Goal: Transaction & Acquisition: Purchase product/service

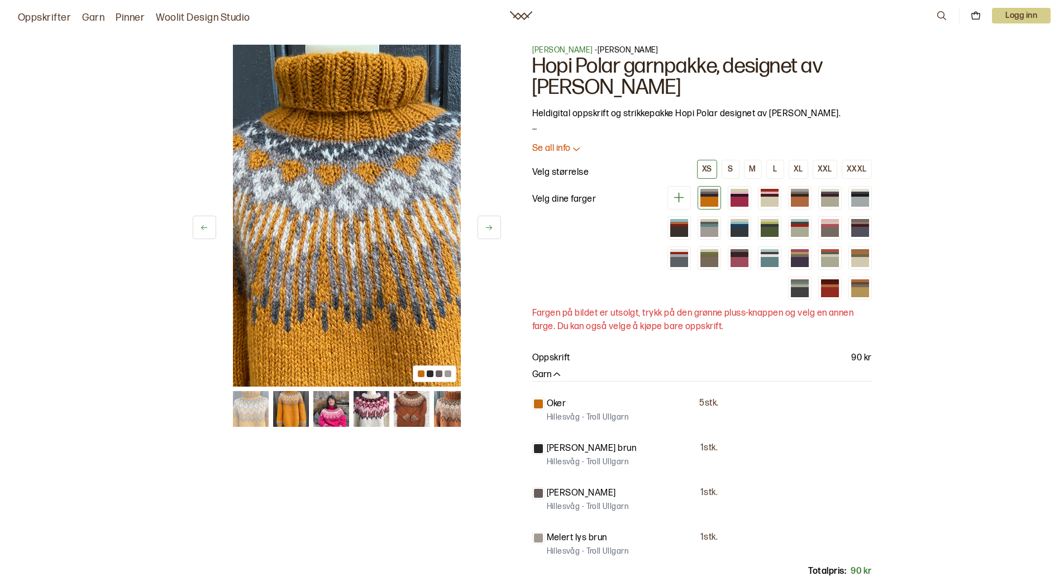
click at [296, 415] on img at bounding box center [291, 409] width 36 height 36
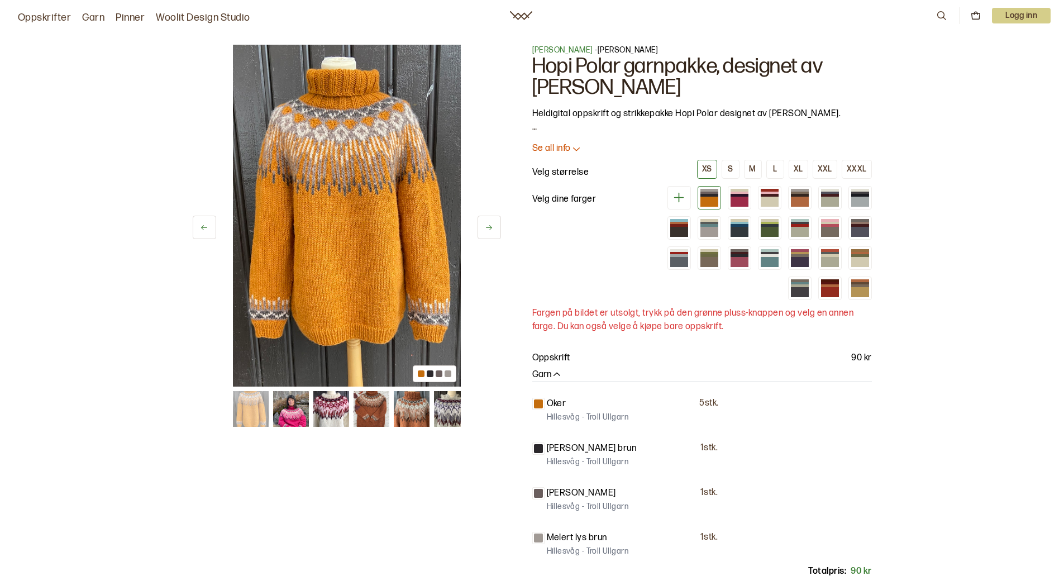
click at [326, 413] on img at bounding box center [331, 409] width 36 height 36
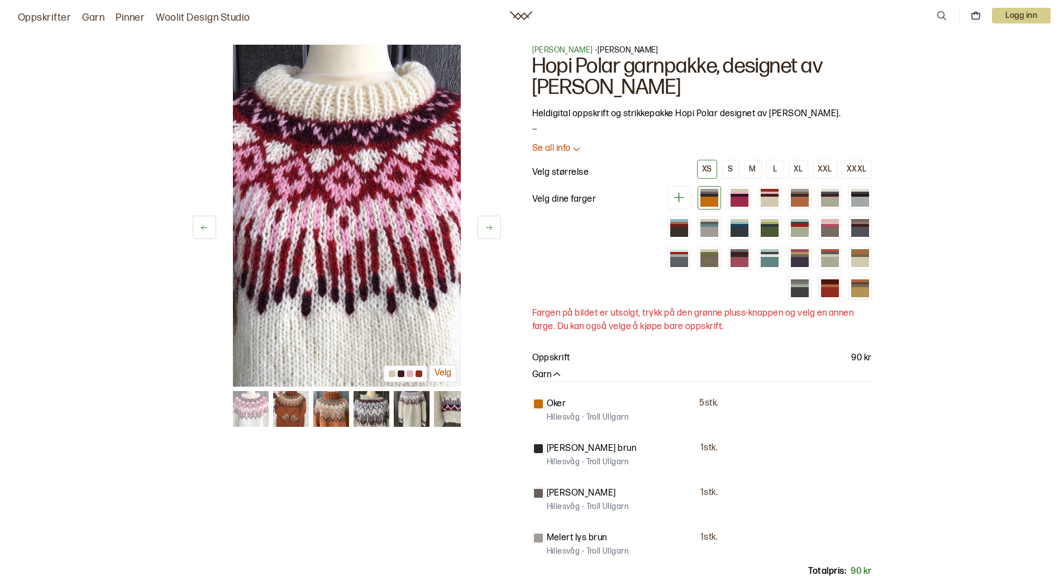
click at [368, 413] on img at bounding box center [371, 409] width 36 height 36
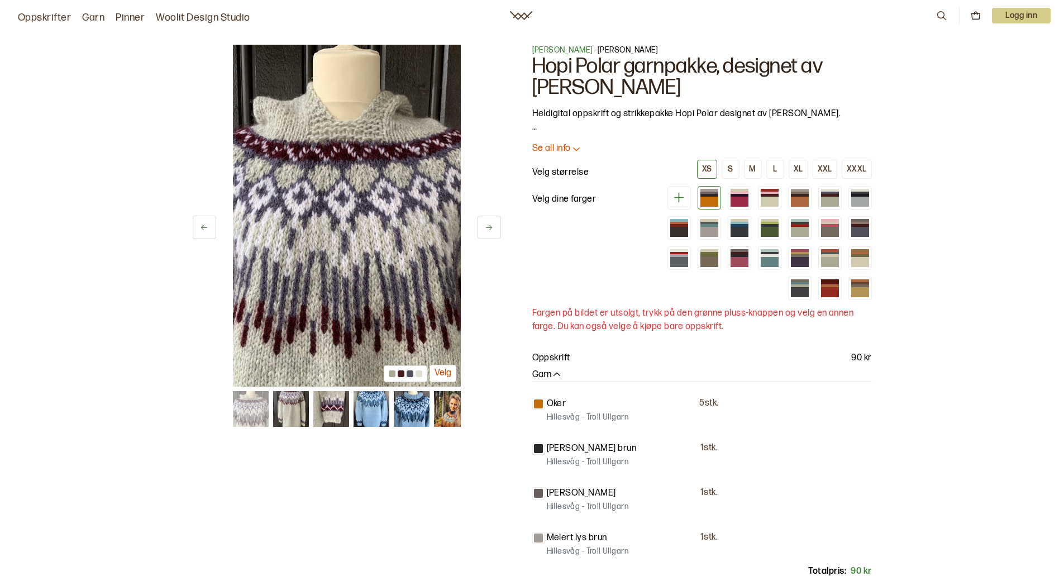
click at [385, 413] on img at bounding box center [371, 409] width 36 height 36
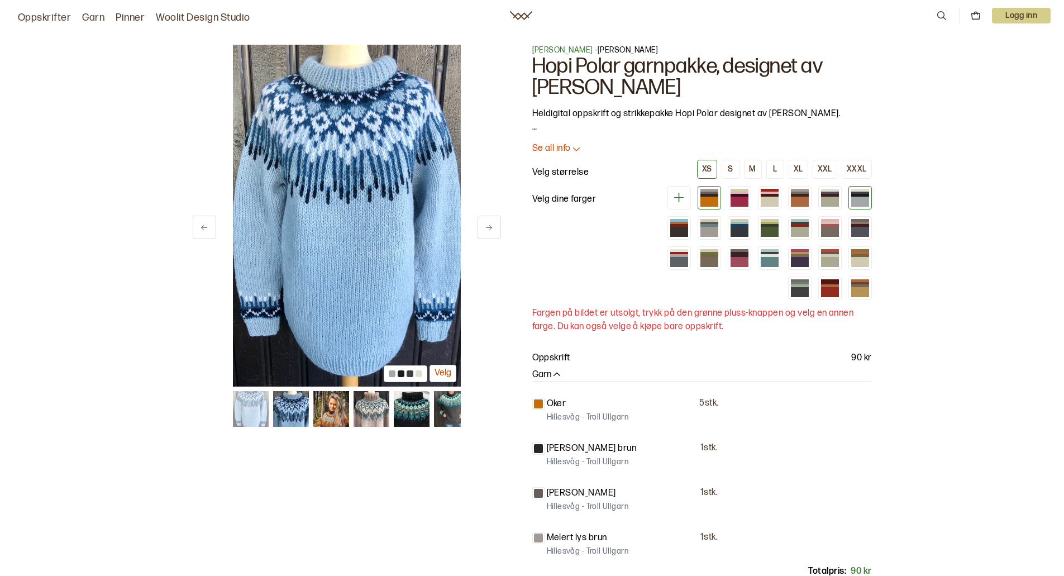
click at [860, 197] on div at bounding box center [860, 202] width 18 height 10
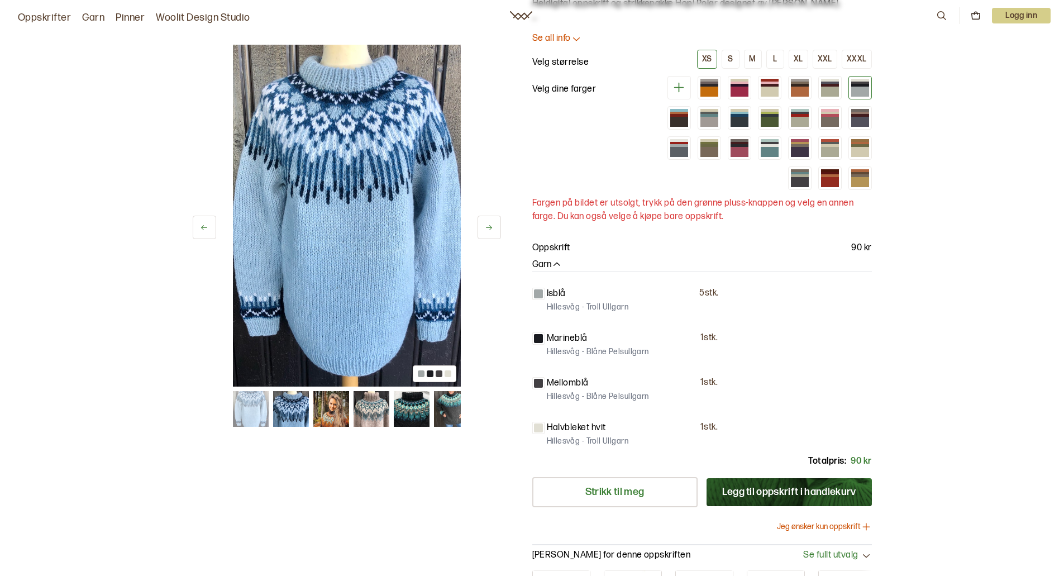
scroll to position [112, 0]
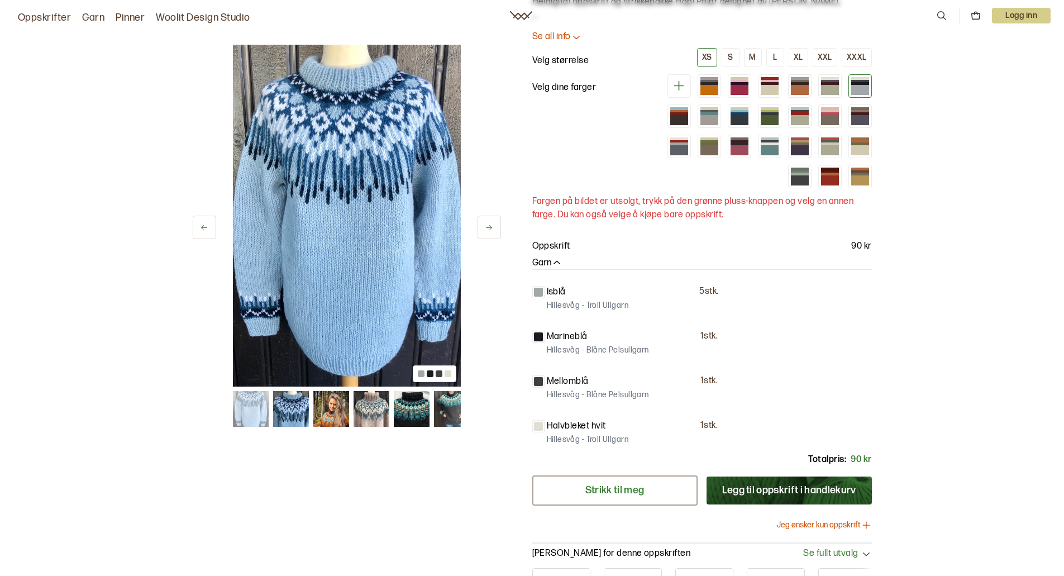
click at [627, 493] on link "Strikk til meg" at bounding box center [614, 490] width 165 height 30
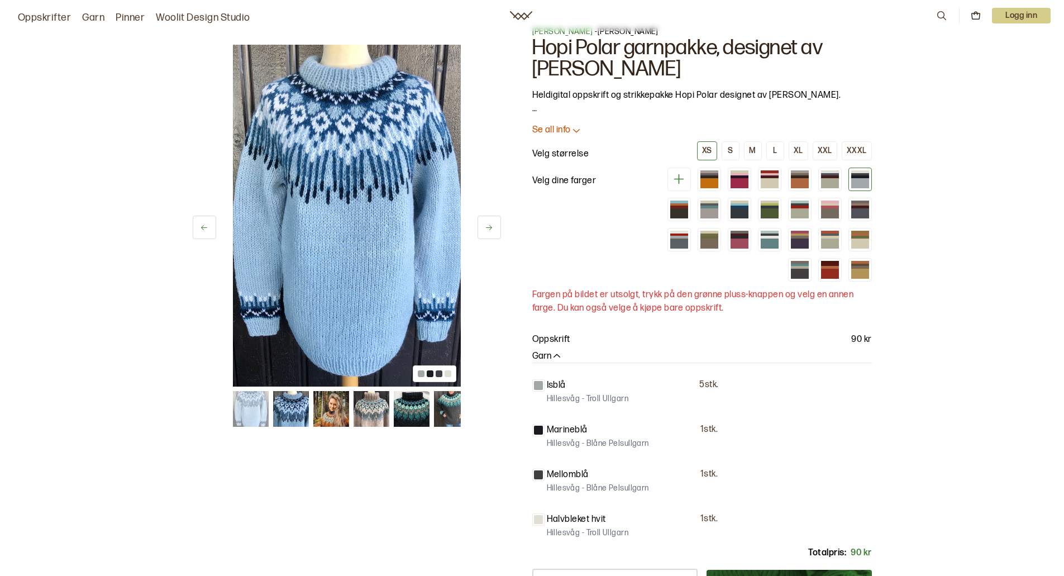
scroll to position [0, 0]
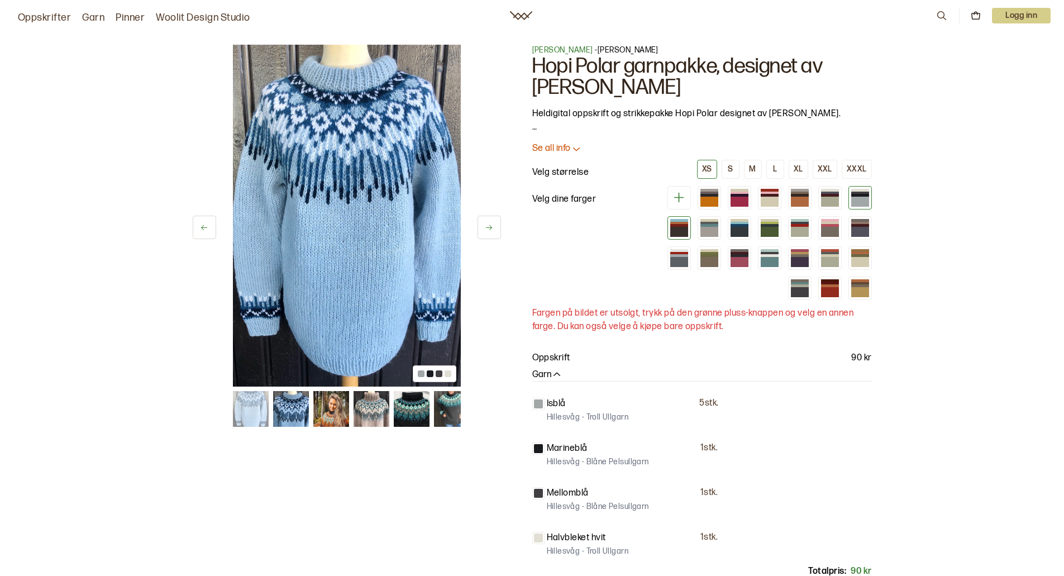
click at [679, 227] on div at bounding box center [679, 232] width 18 height 10
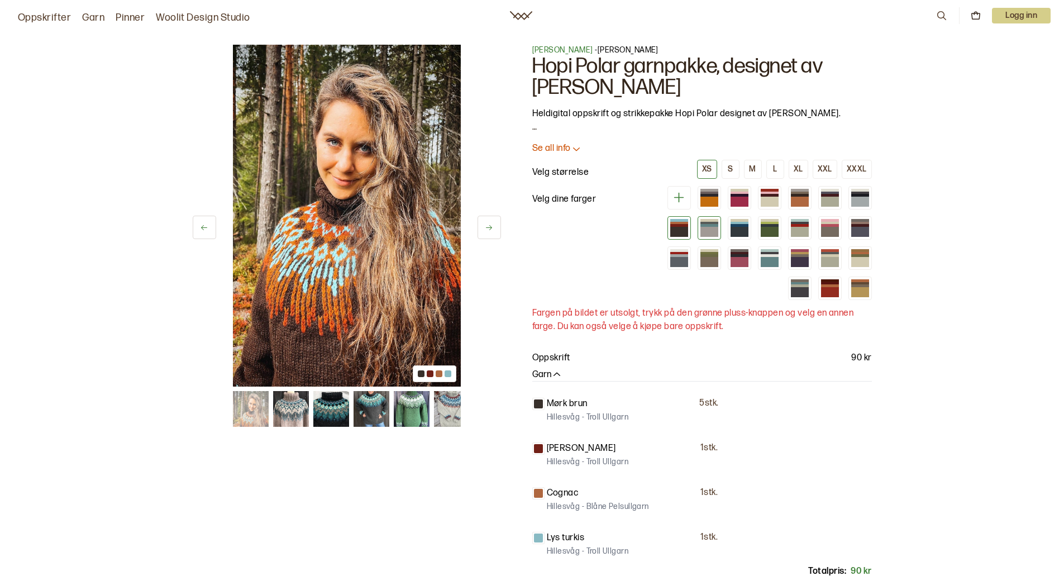
click at [709, 227] on div at bounding box center [709, 232] width 18 height 10
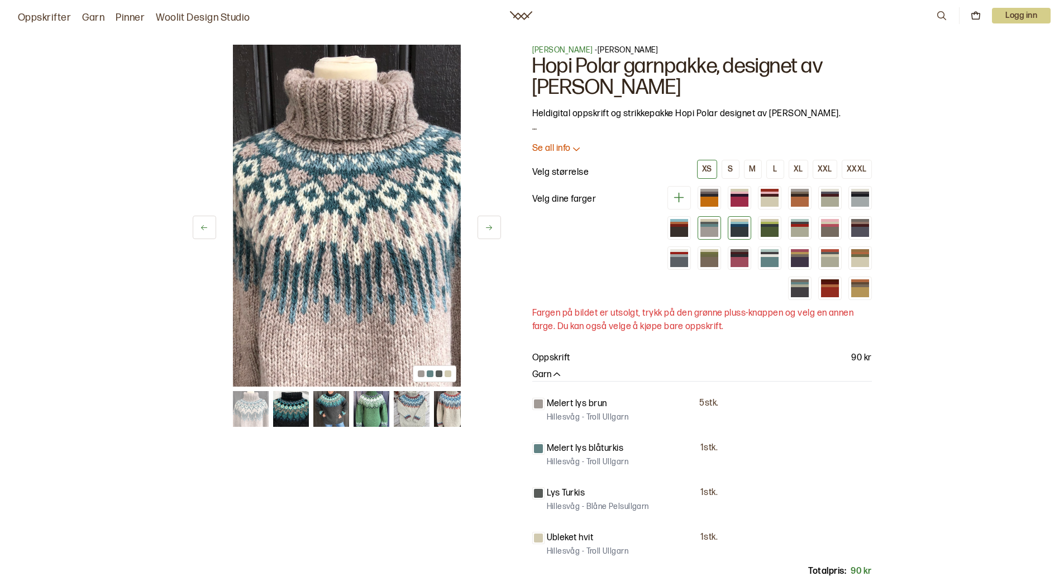
click at [738, 227] on div at bounding box center [740, 232] width 18 height 10
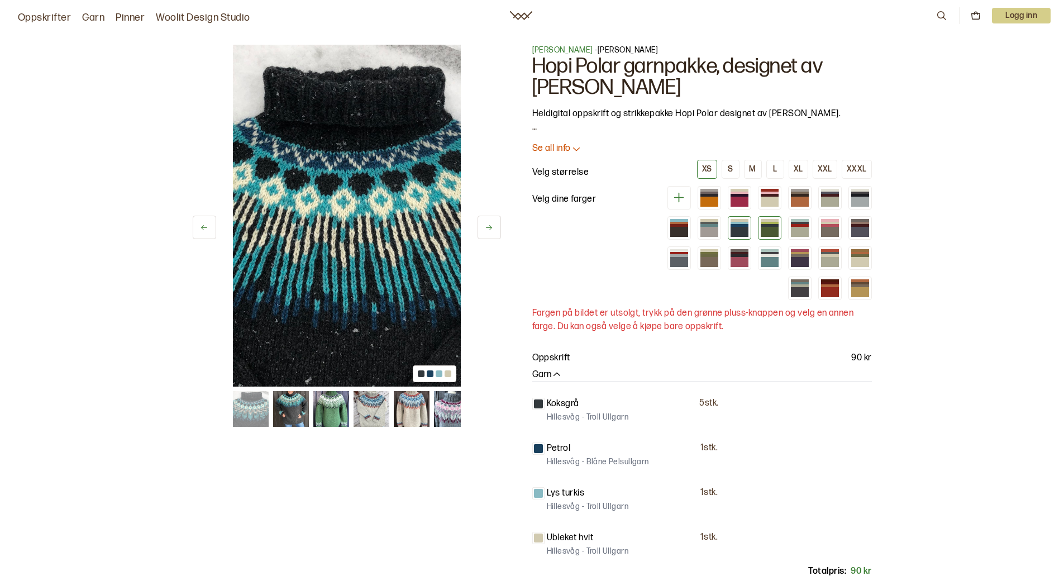
click at [771, 227] on div at bounding box center [770, 232] width 18 height 10
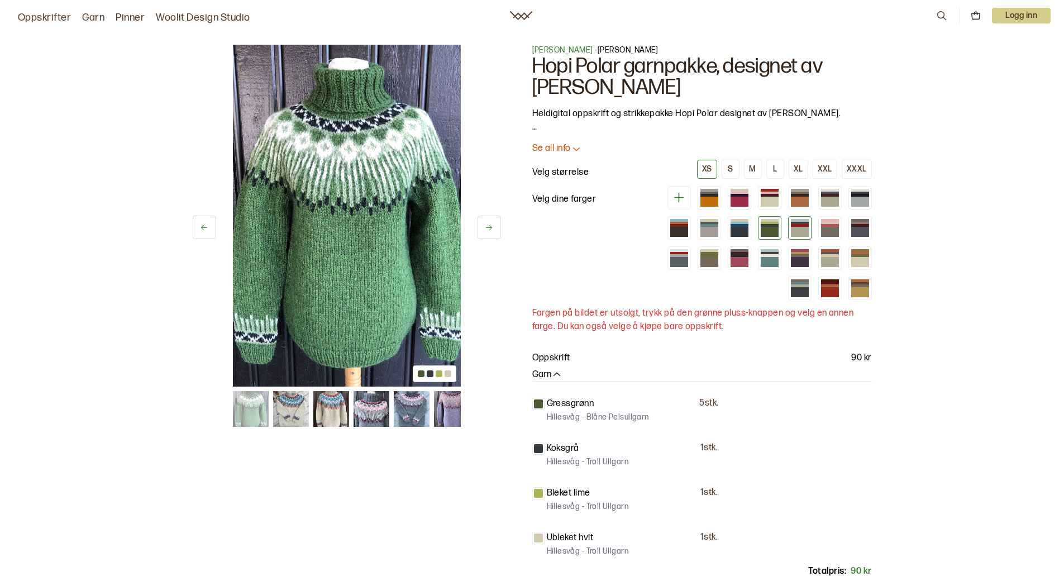
click at [797, 227] on div at bounding box center [800, 232] width 18 height 10
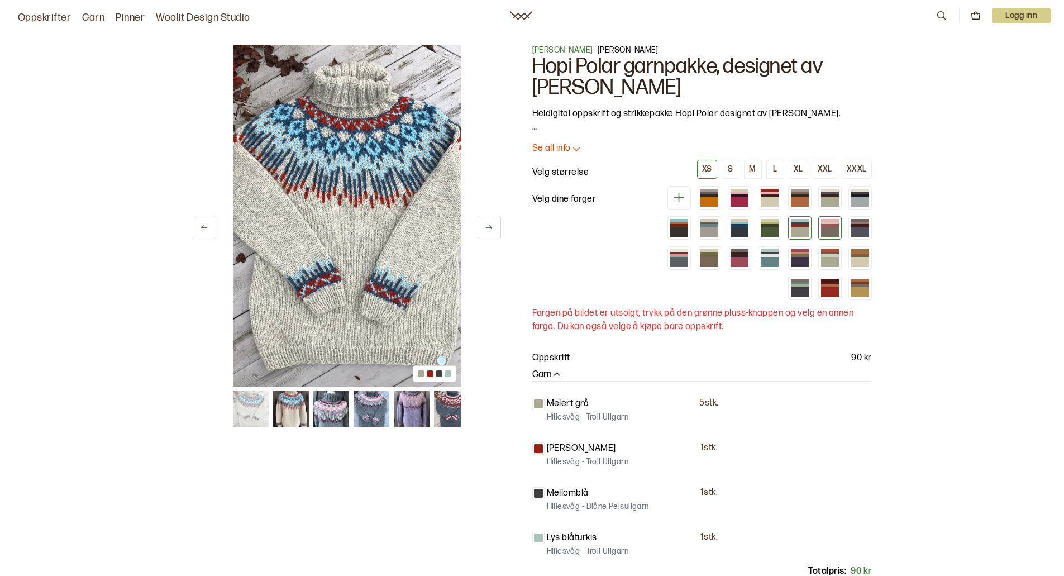
click at [839, 227] on div at bounding box center [829, 227] width 23 height 23
click at [870, 226] on div at bounding box center [859, 227] width 23 height 23
click at [858, 254] on div at bounding box center [860, 253] width 18 height 3
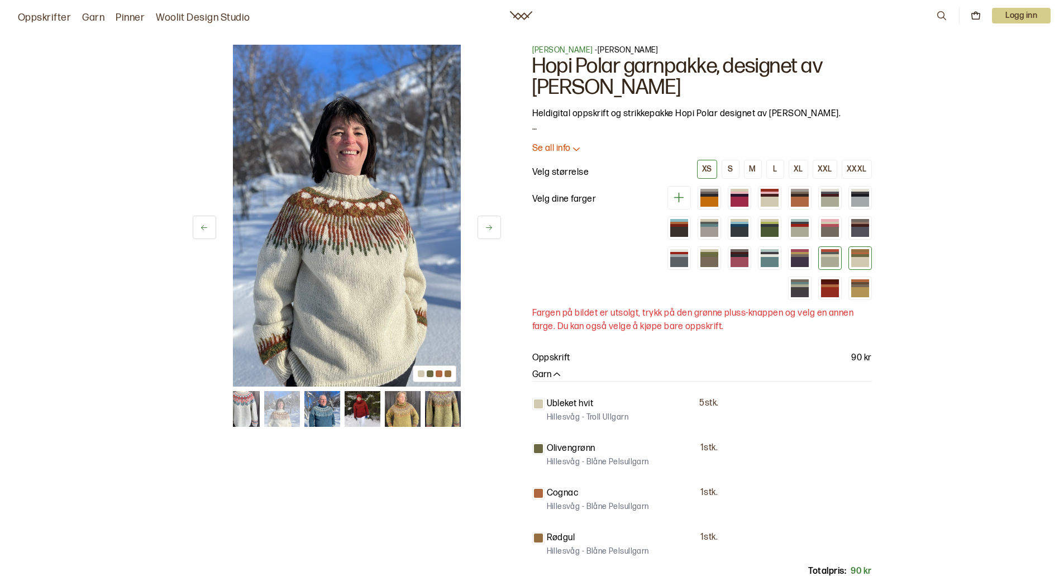
click at [824, 260] on div at bounding box center [830, 262] width 18 height 10
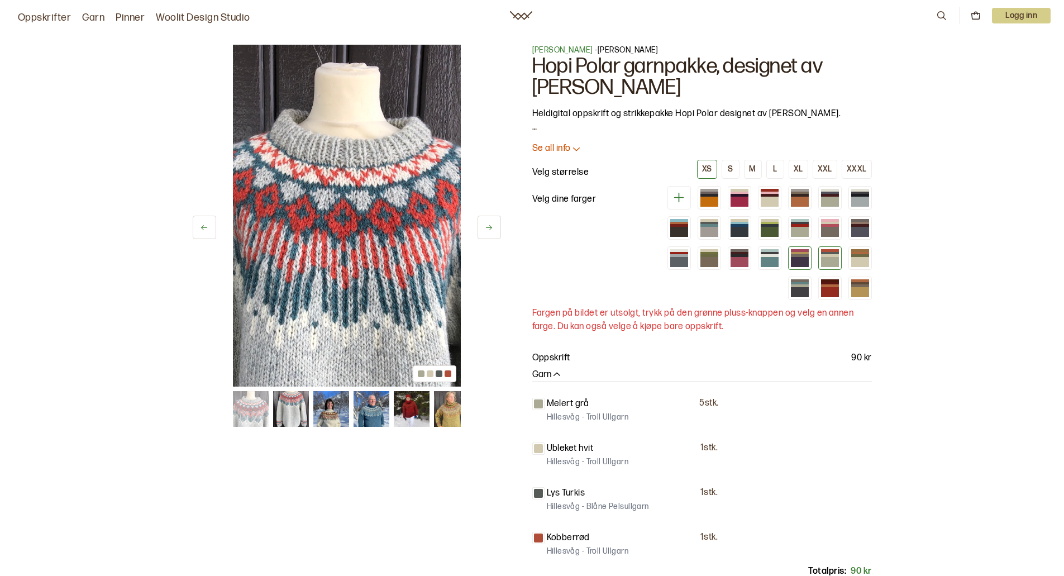
click at [791, 260] on div at bounding box center [800, 262] width 18 height 10
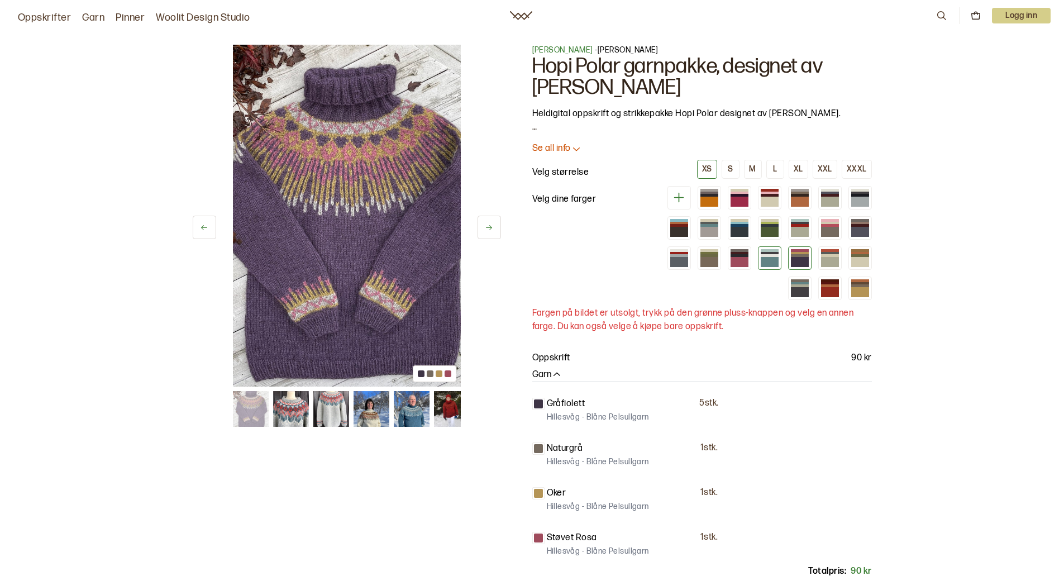
click at [758, 260] on div at bounding box center [769, 257] width 23 height 23
click at [736, 260] on div at bounding box center [740, 262] width 18 height 10
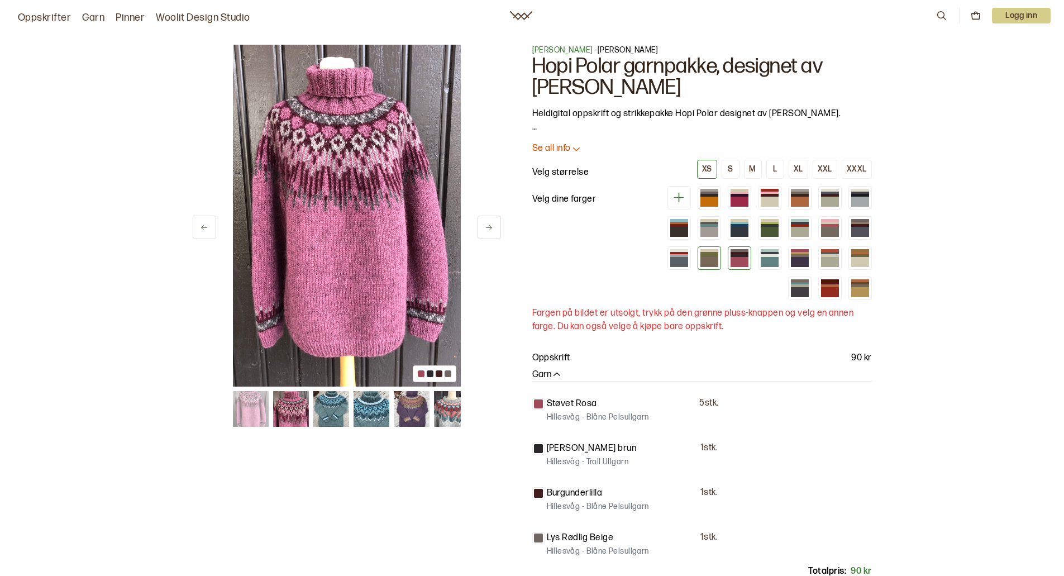
click at [714, 260] on div at bounding box center [709, 262] width 18 height 10
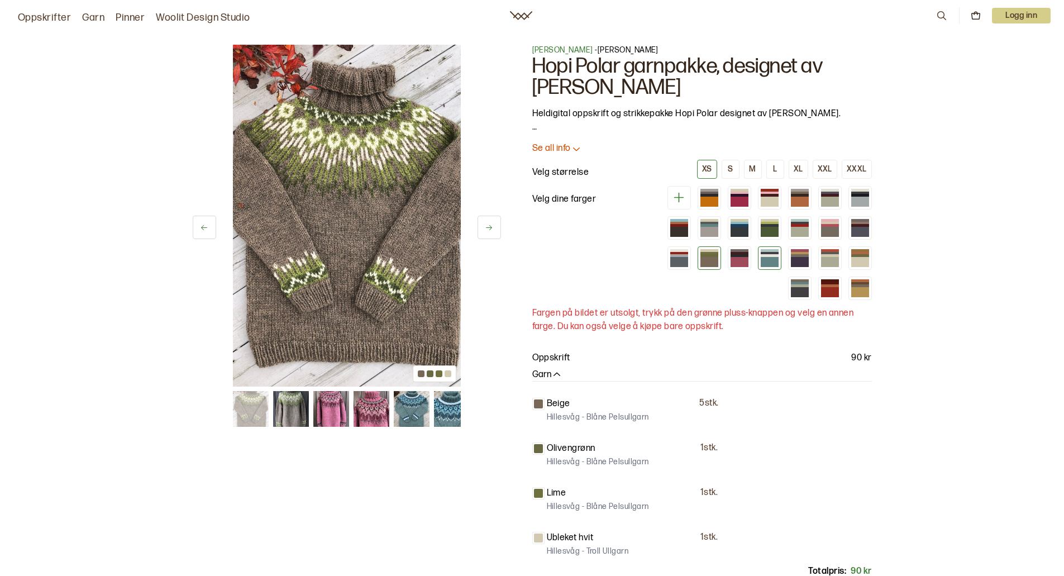
click at [780, 256] on div at bounding box center [769, 257] width 23 height 23
click at [733, 256] on div at bounding box center [740, 255] width 18 height 3
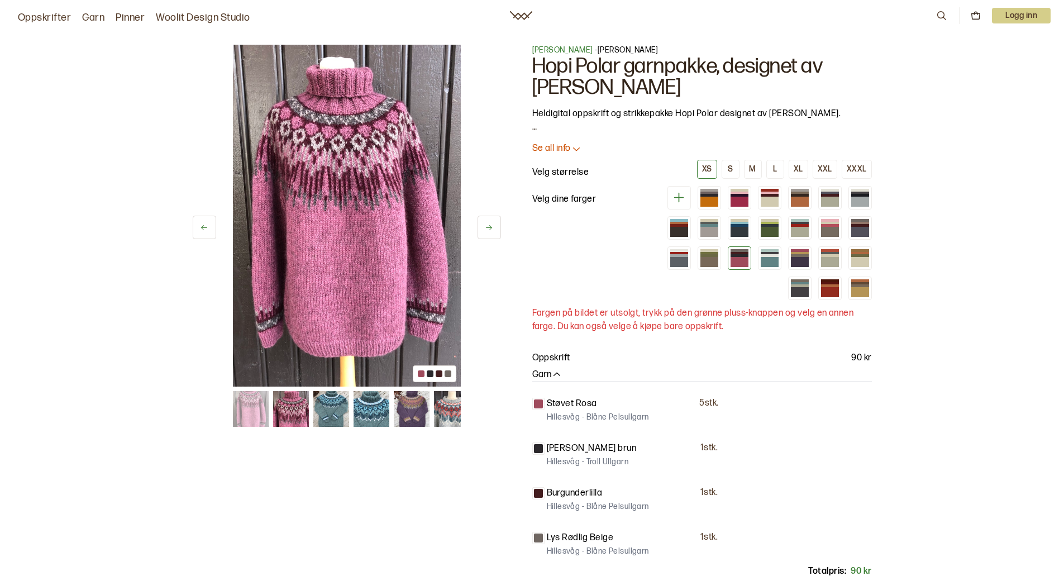
click at [576, 146] on icon at bounding box center [576, 148] width 11 height 11
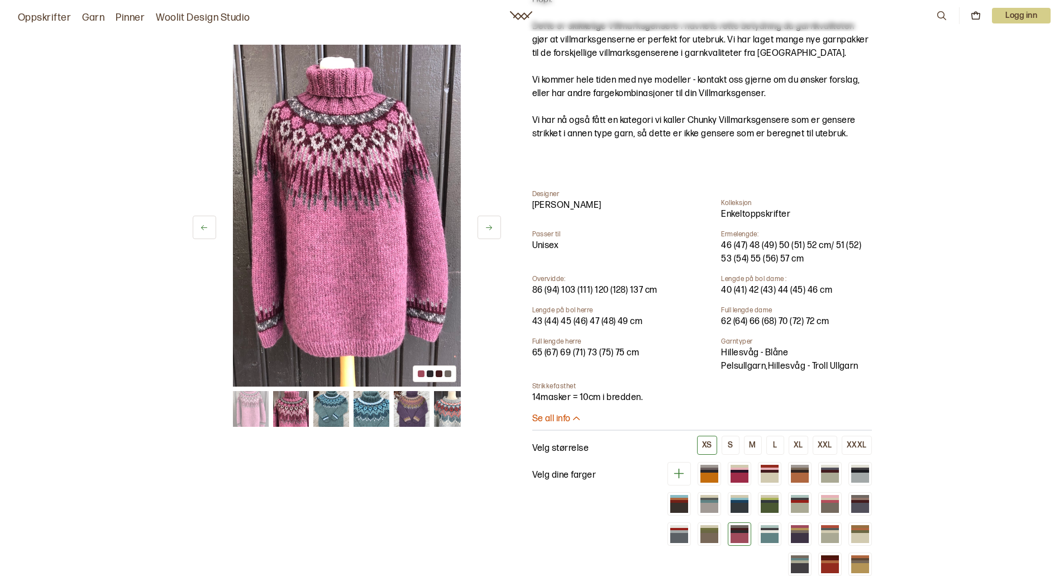
scroll to position [279, 0]
